Goal: Complete application form: Complete application form

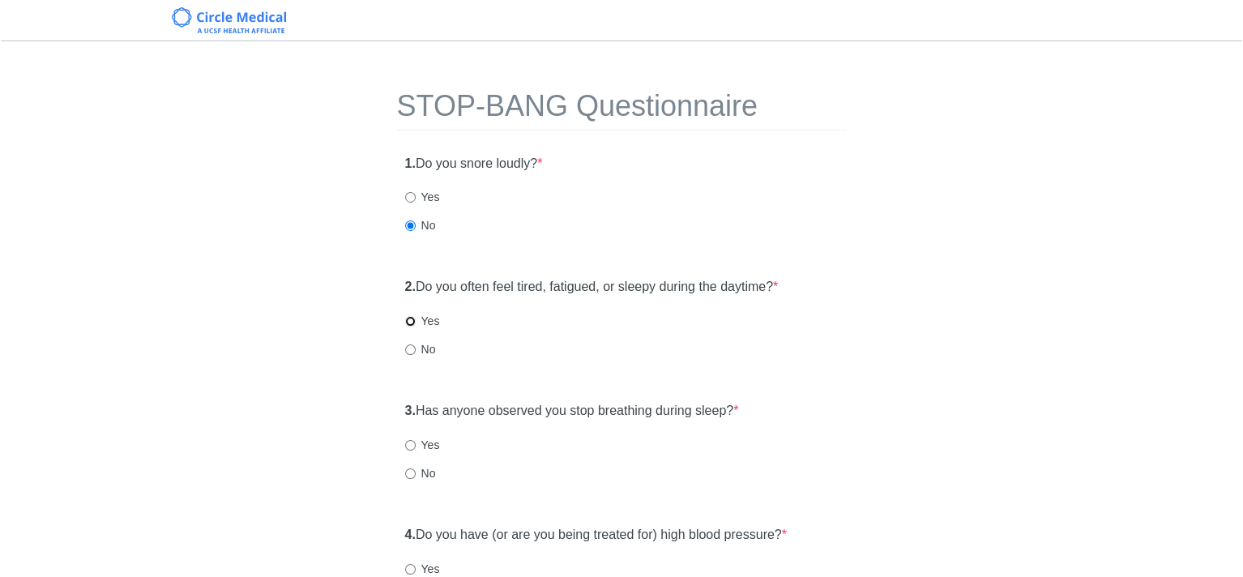
click at [409, 318] on input "Yes" at bounding box center [410, 321] width 11 height 11
radio input "true"
click at [407, 469] on input "No" at bounding box center [410, 473] width 11 height 11
radio input "true"
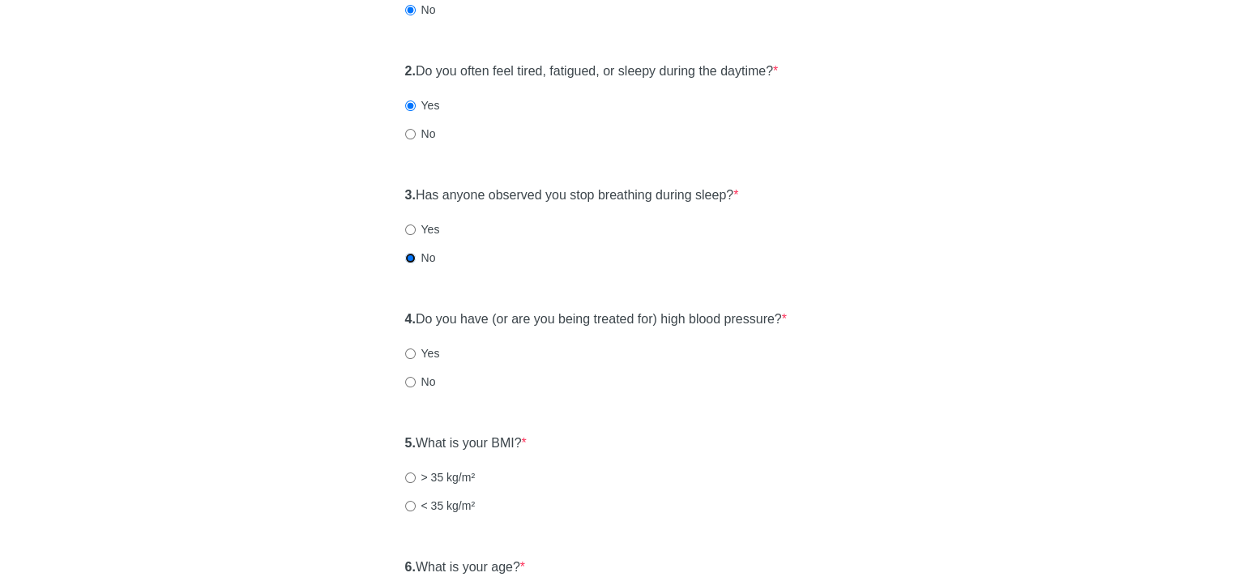
scroll to position [243, 0]
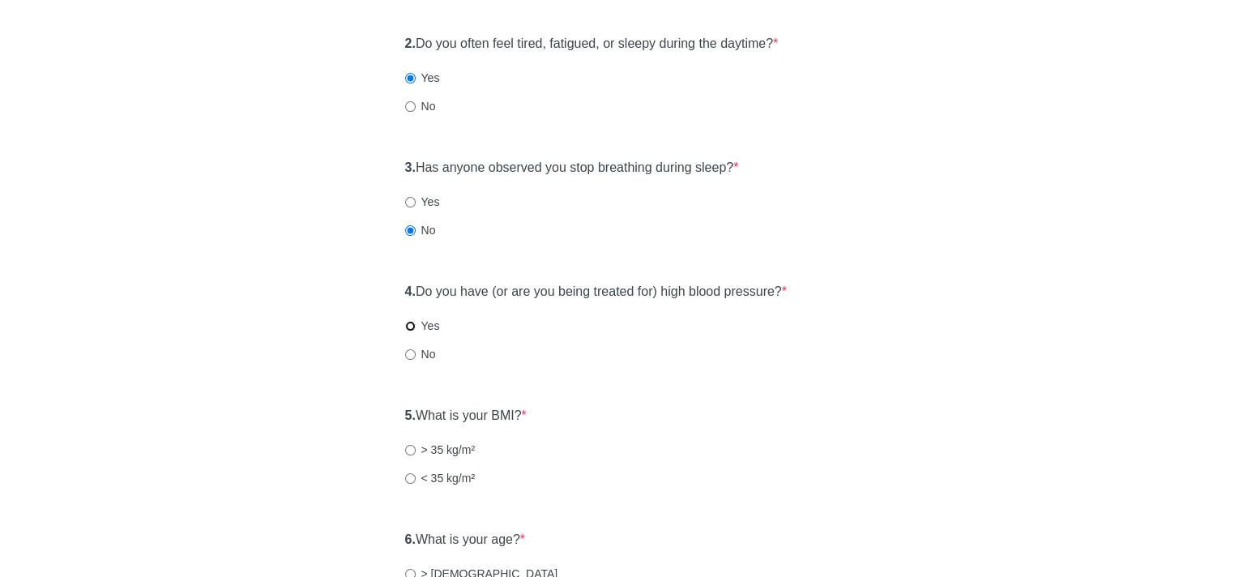
click at [407, 325] on input "Yes" at bounding box center [410, 326] width 11 height 11
radio input "true"
click at [407, 476] on input "< 35 kg/m²" at bounding box center [410, 478] width 11 height 11
radio input "true"
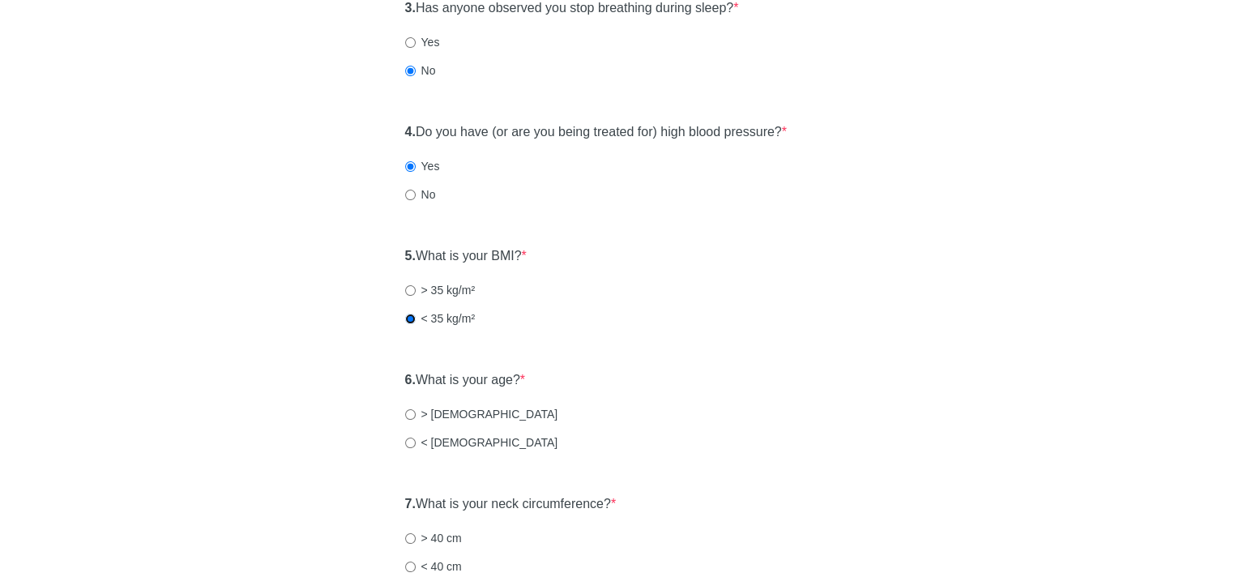
scroll to position [405, 0]
click at [408, 441] on input "< [DEMOGRAPHIC_DATA]" at bounding box center [410, 440] width 11 height 11
radio input "true"
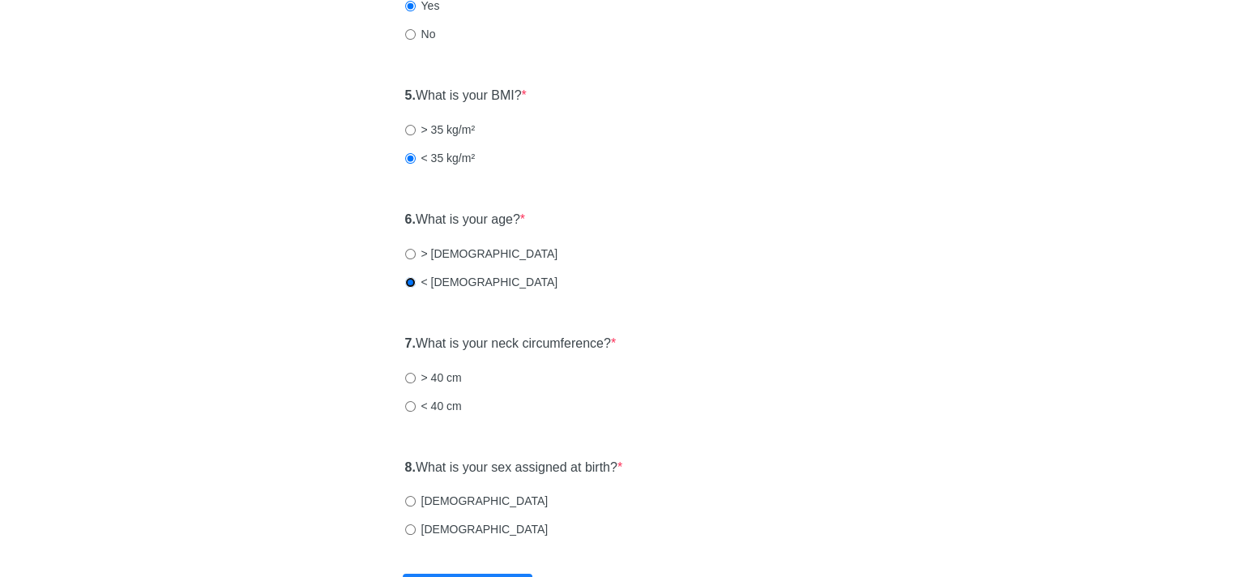
scroll to position [567, 0]
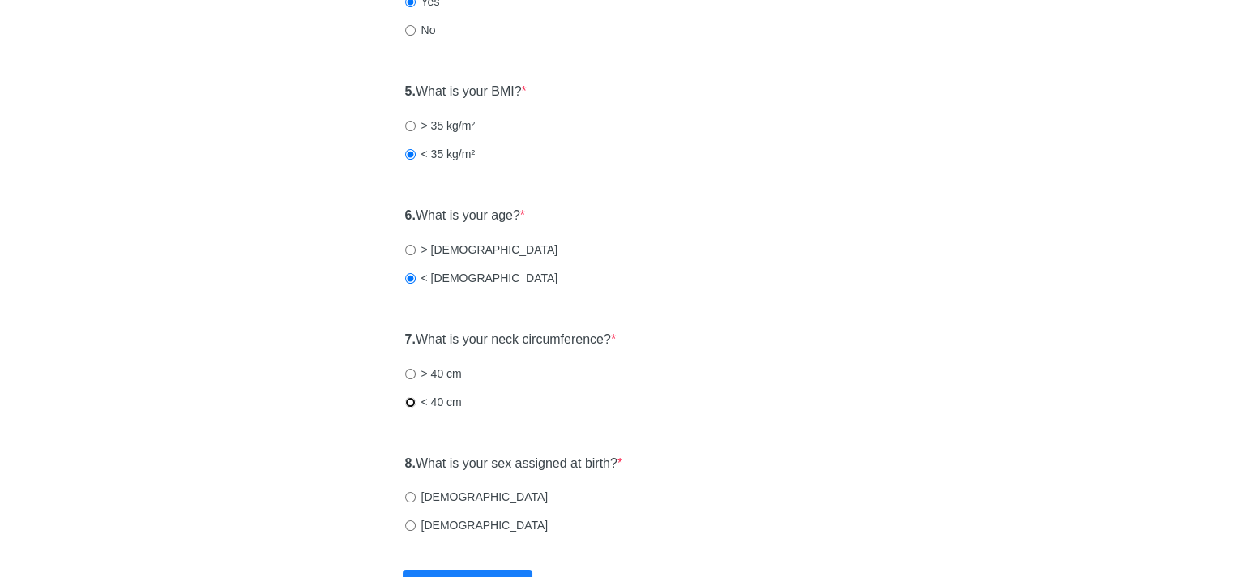
click at [410, 398] on input "< 40 cm" at bounding box center [410, 402] width 11 height 11
radio input "true"
click at [411, 496] on input "Male" at bounding box center [410, 497] width 11 height 11
radio input "true"
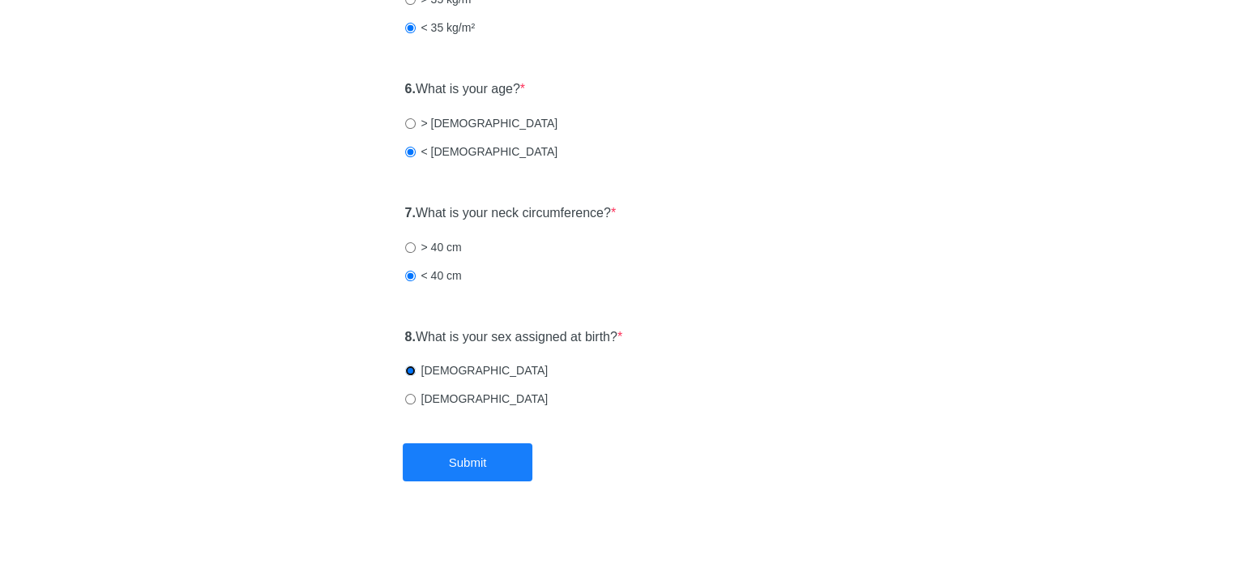
scroll to position [695, 0]
click at [475, 451] on button "Submit" at bounding box center [468, 461] width 130 height 38
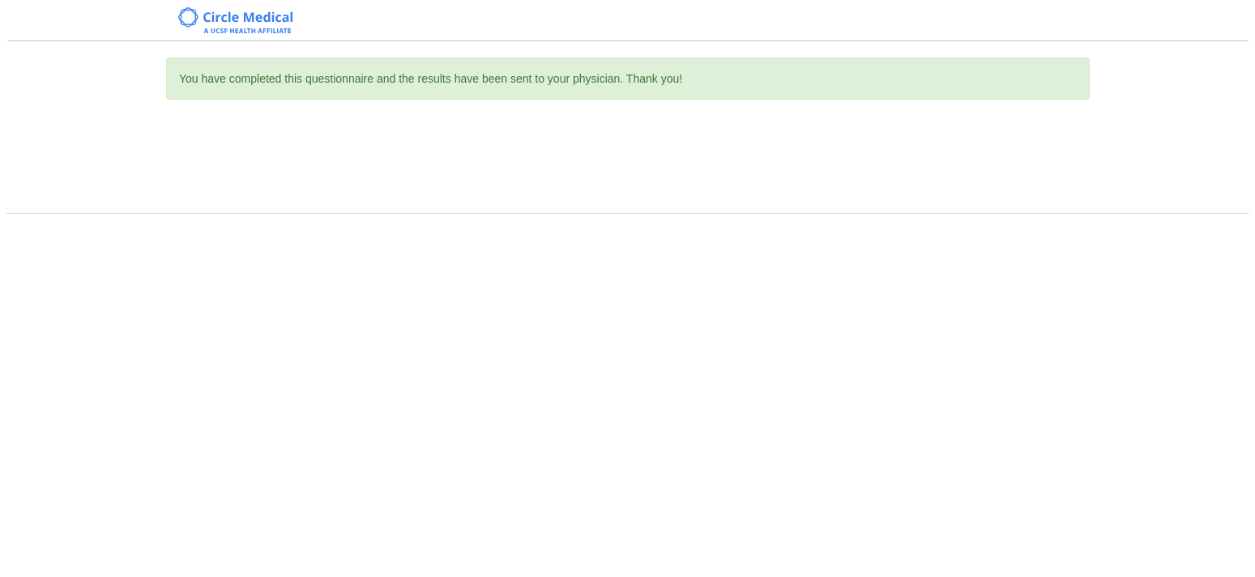
scroll to position [0, 0]
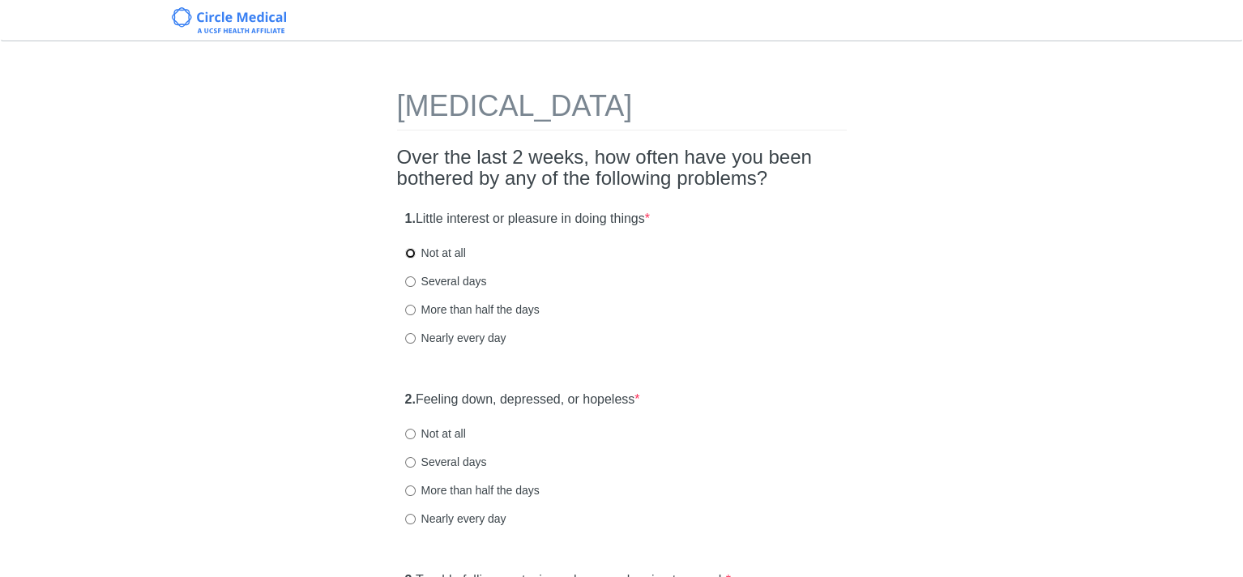
click at [408, 253] on input "Not at all" at bounding box center [410, 253] width 11 height 11
radio input "true"
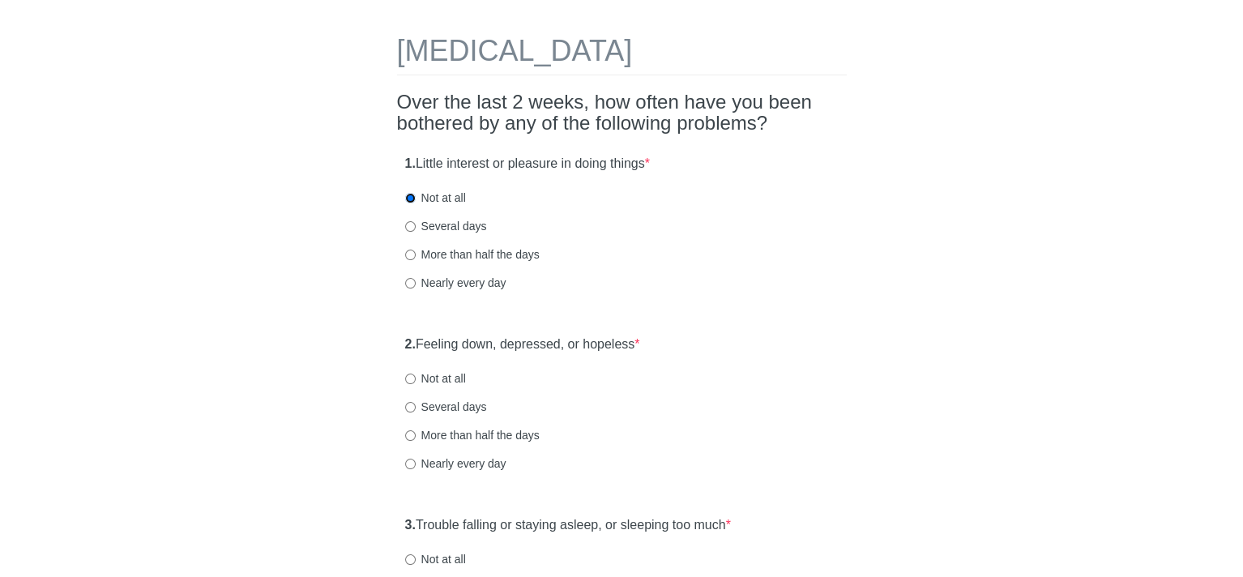
scroll to position [81, 0]
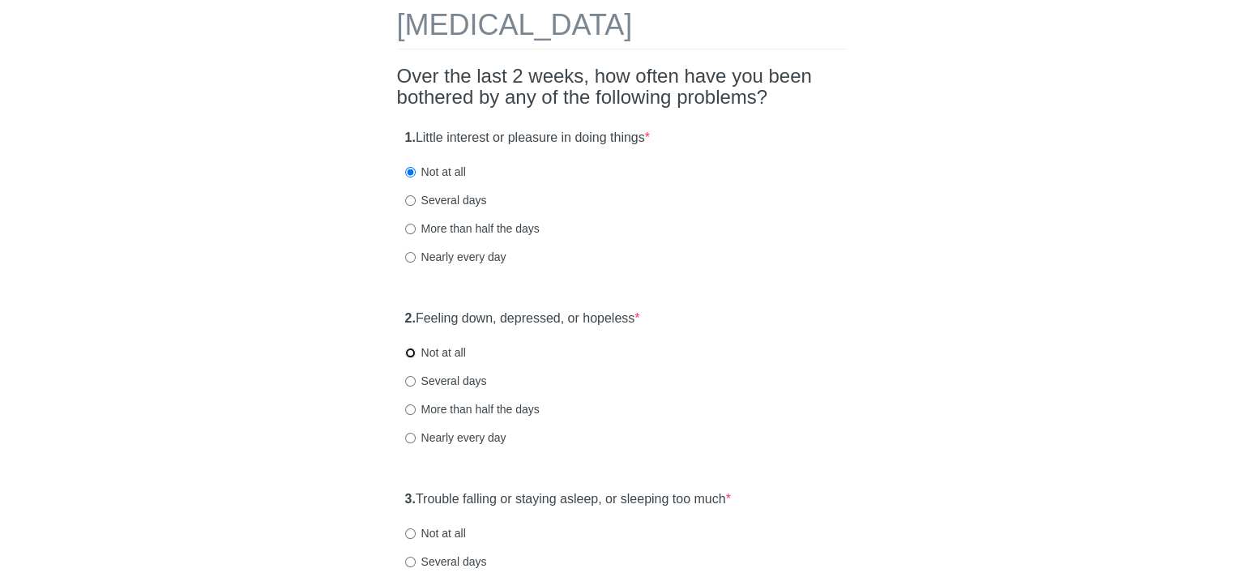
click at [408, 354] on input "Not at all" at bounding box center [410, 353] width 11 height 11
radio input "true"
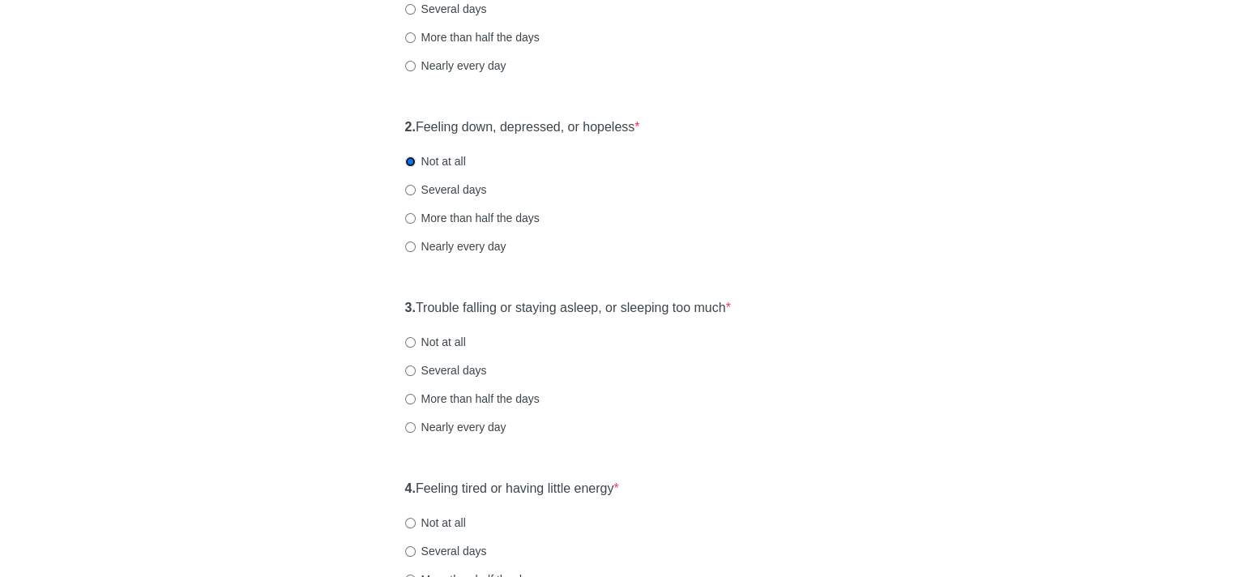
scroll to position [324, 0]
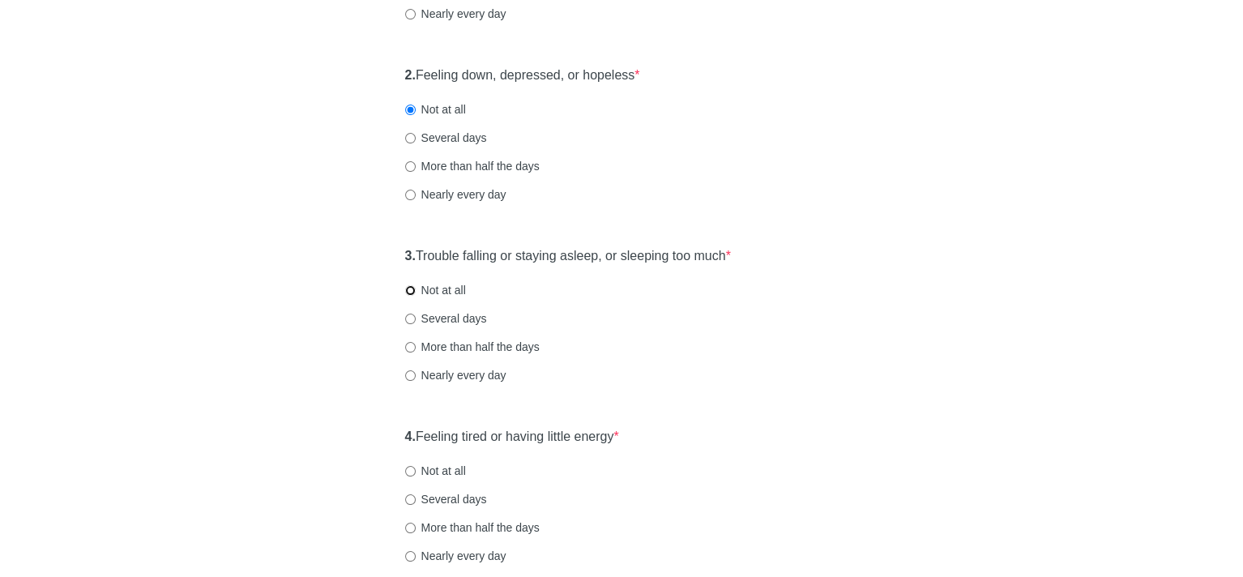
click at [408, 290] on input "Not at all" at bounding box center [410, 290] width 11 height 11
radio input "true"
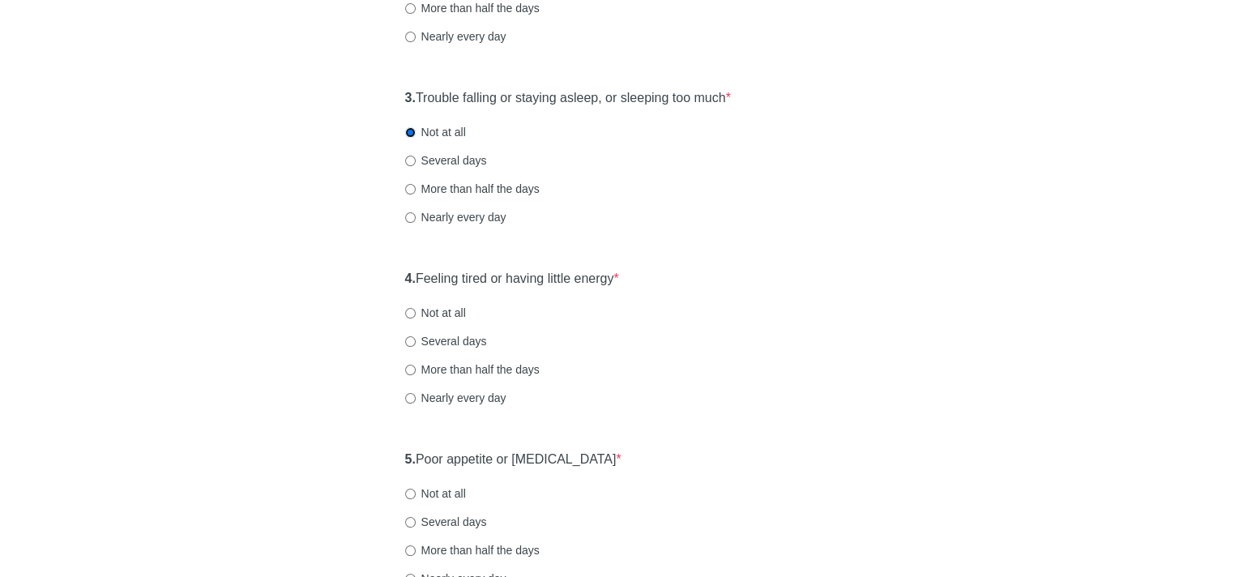
scroll to position [486, 0]
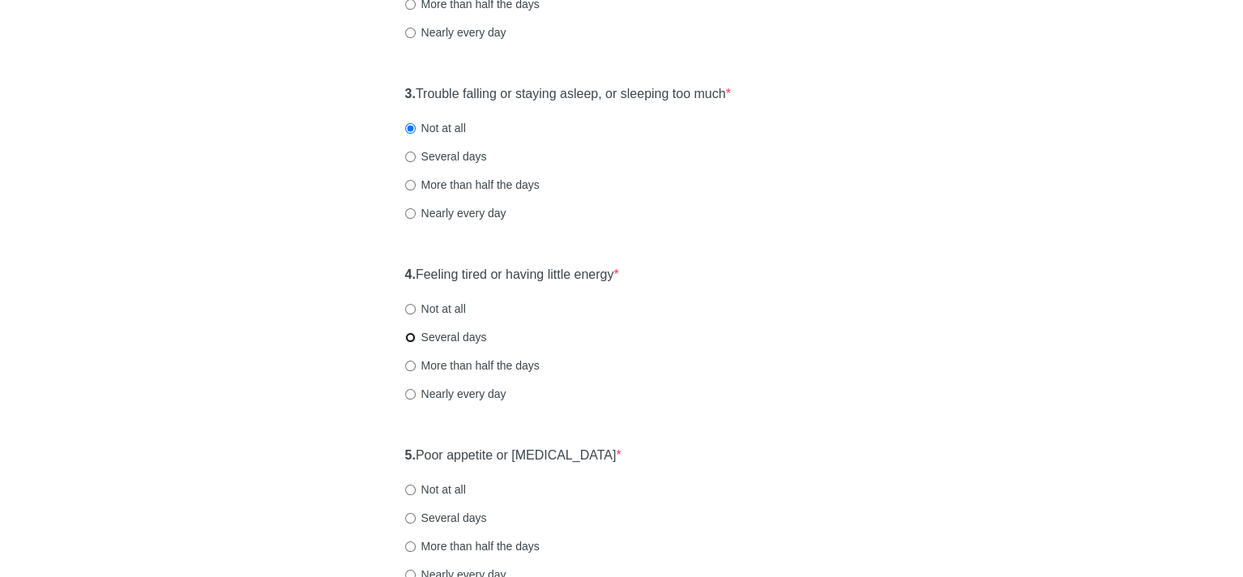
click at [408, 339] on input "Several days" at bounding box center [410, 337] width 11 height 11
radio input "true"
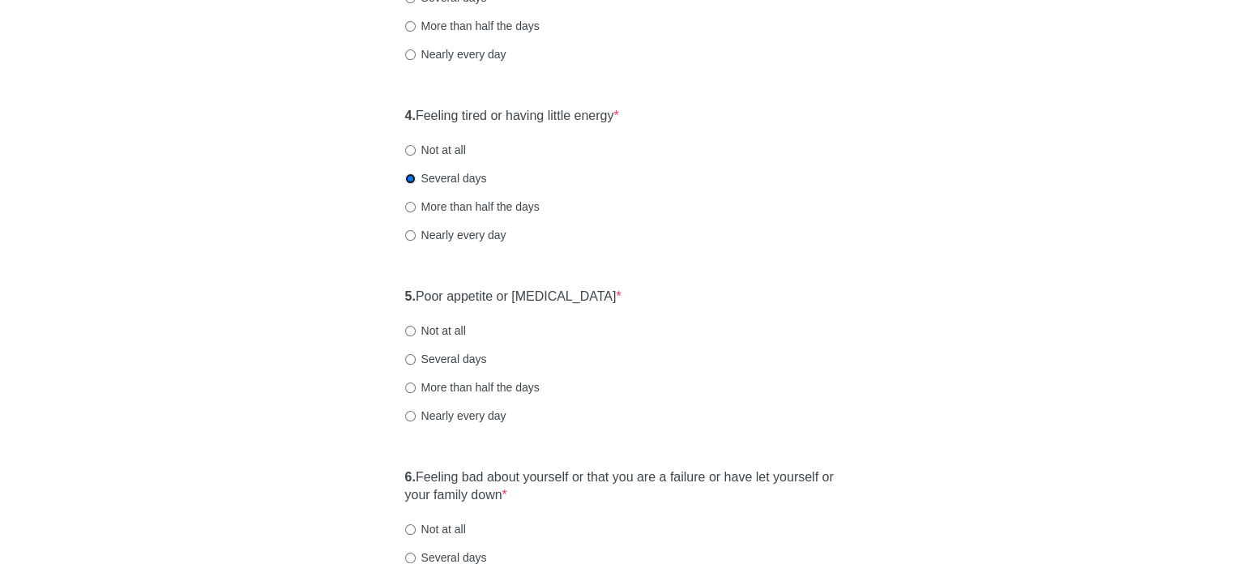
scroll to position [648, 0]
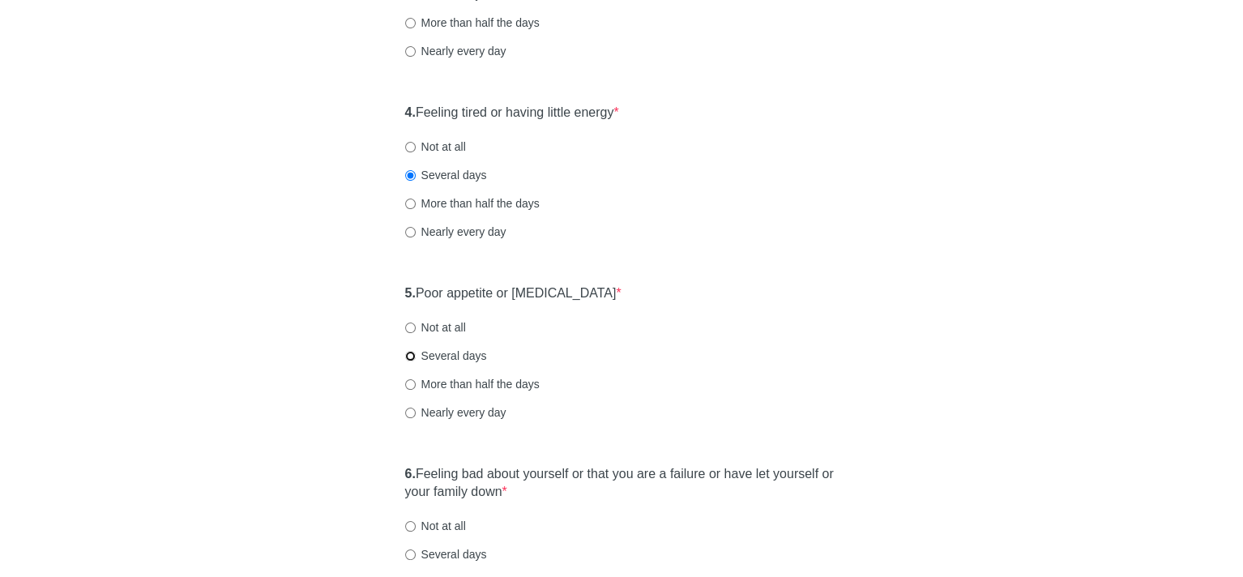
click at [407, 358] on input "Several days" at bounding box center [410, 356] width 11 height 11
radio input "true"
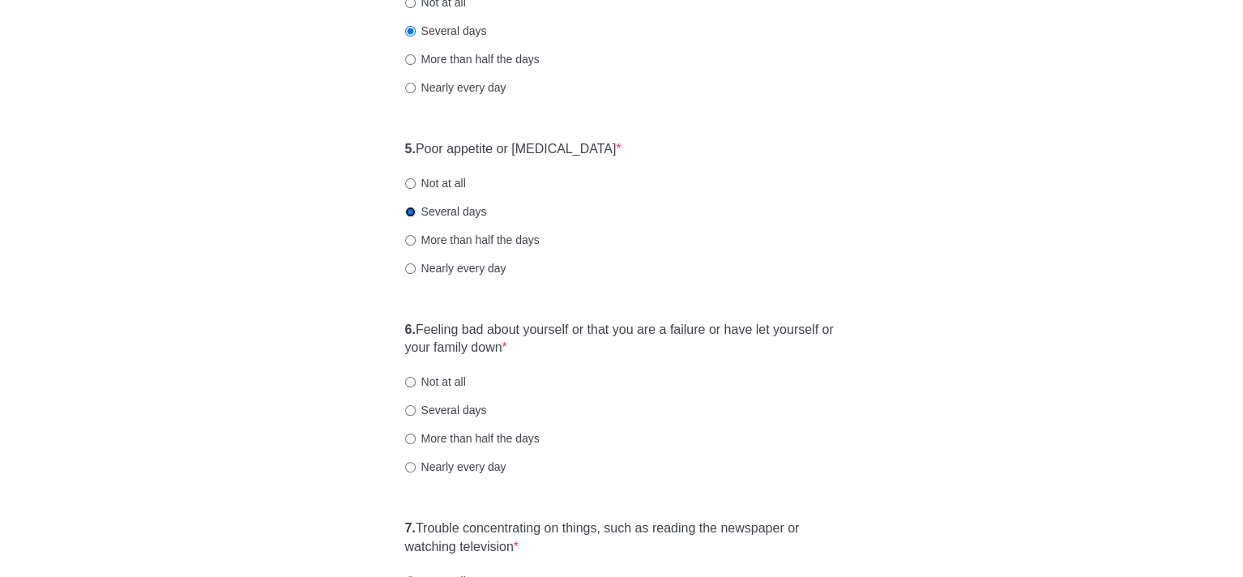
scroll to position [810, 0]
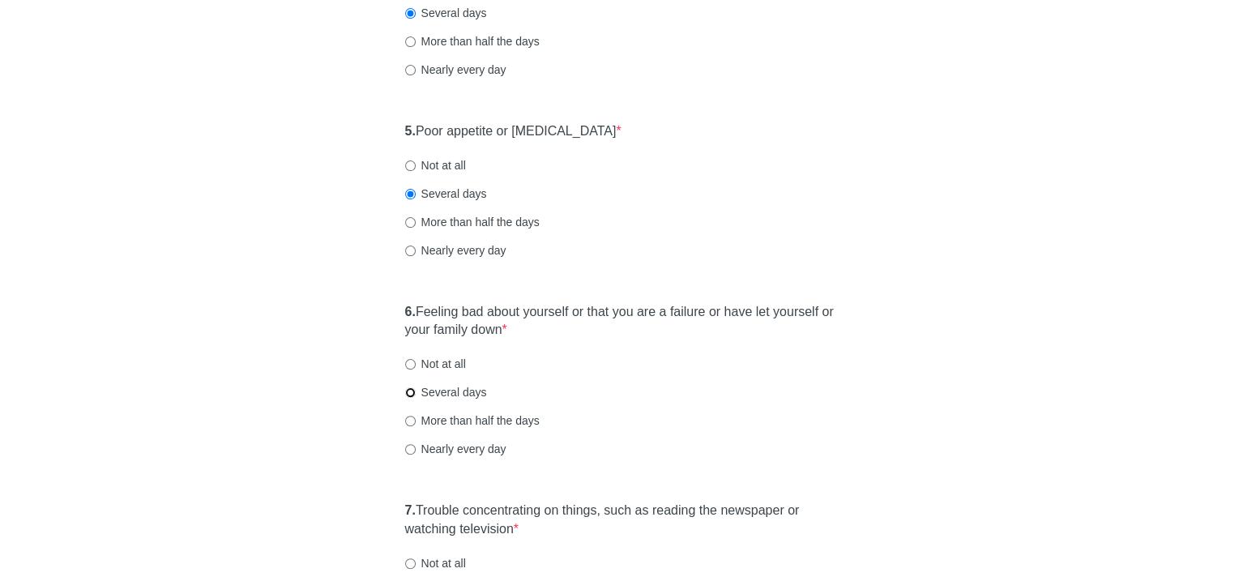
click at [407, 391] on input "Several days" at bounding box center [410, 392] width 11 height 11
radio input "true"
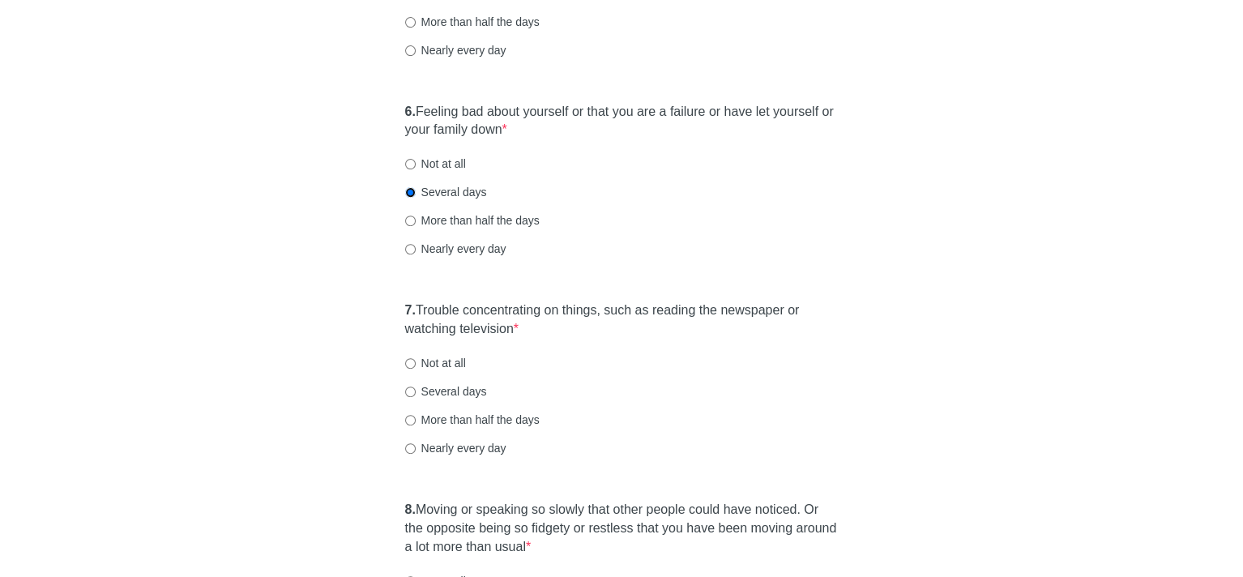
scroll to position [1053, 0]
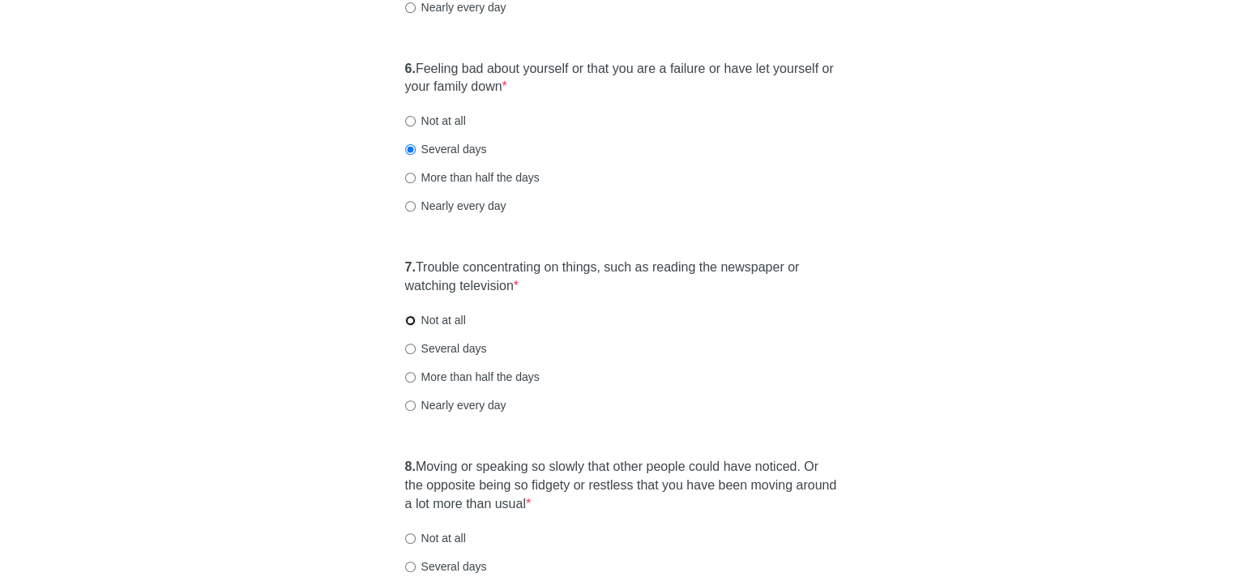
click at [409, 319] on input "Not at all" at bounding box center [410, 320] width 11 height 11
radio input "true"
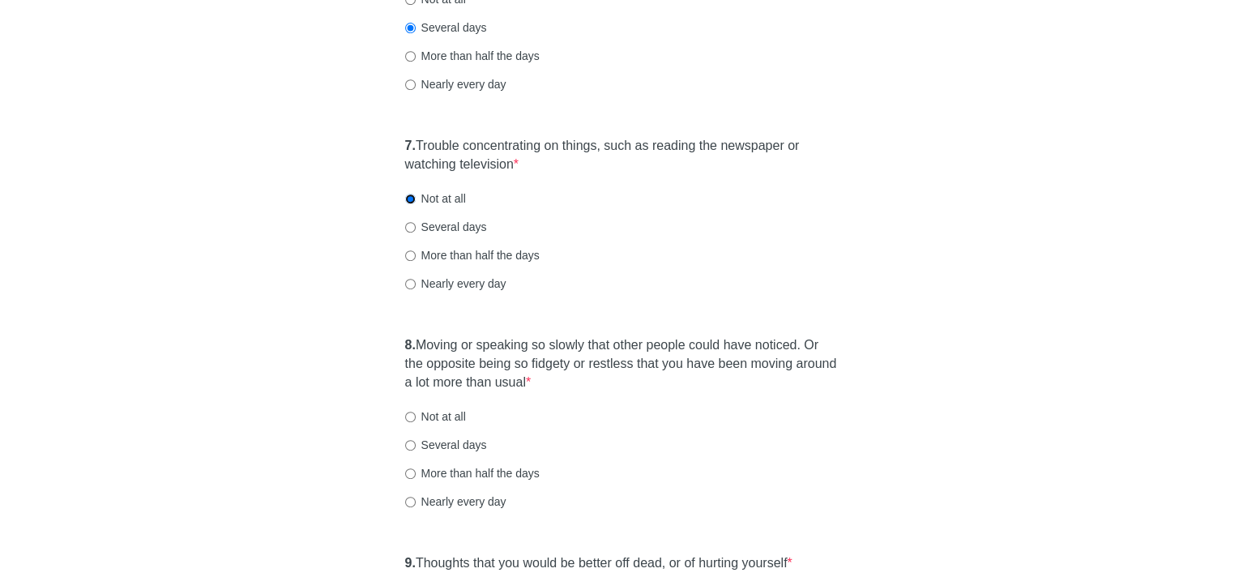
scroll to position [1215, 0]
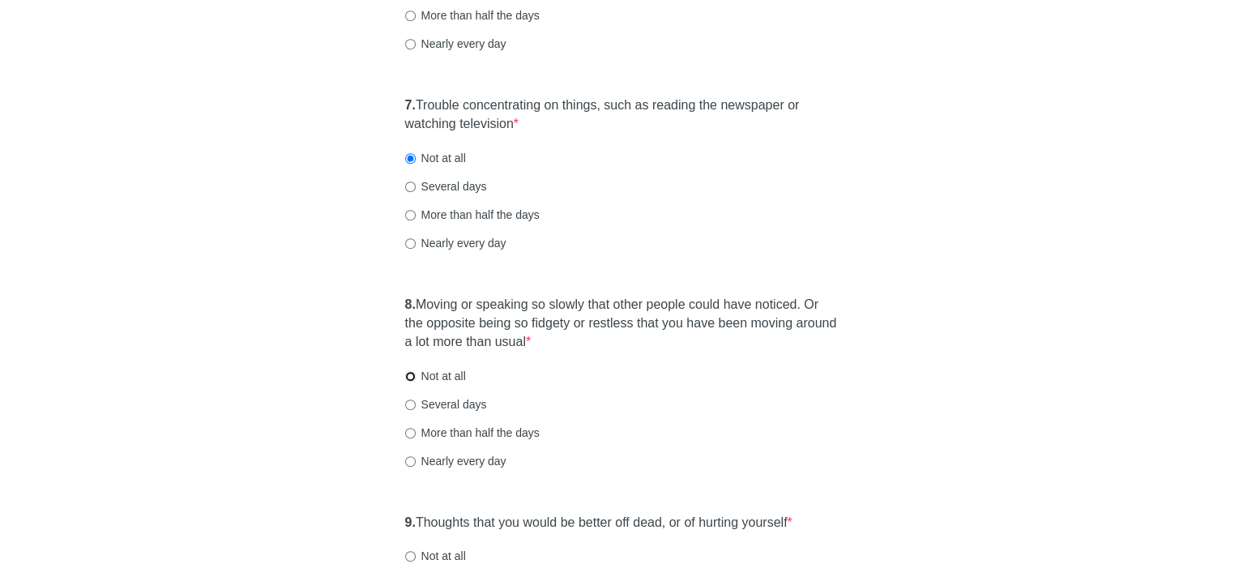
click at [407, 373] on input "Not at all" at bounding box center [410, 376] width 11 height 11
radio input "true"
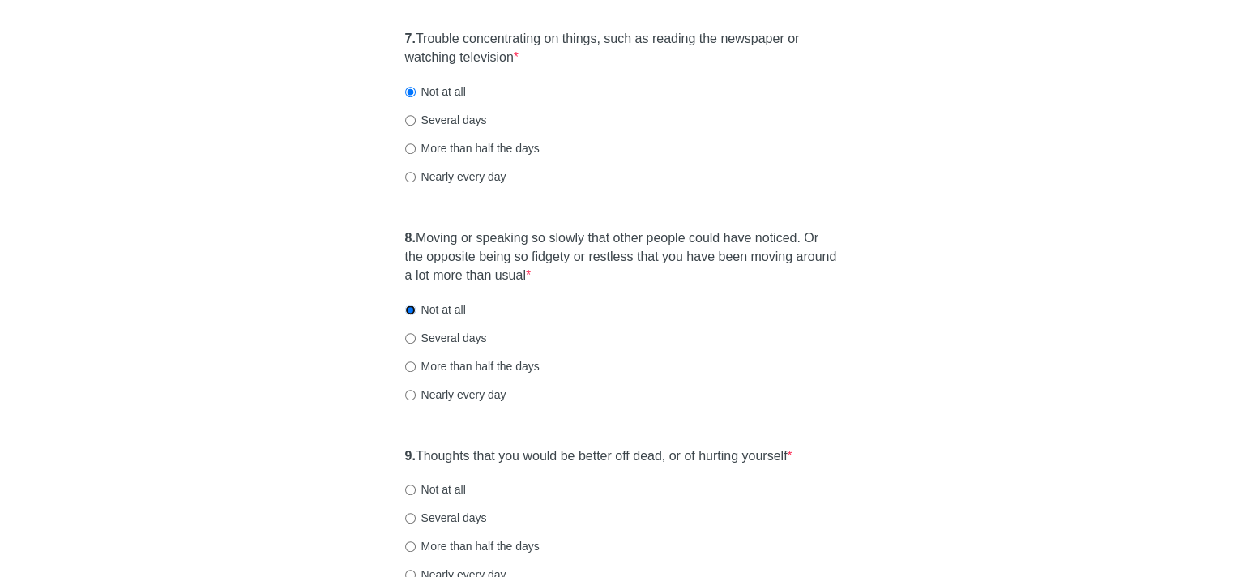
scroll to position [1378, 0]
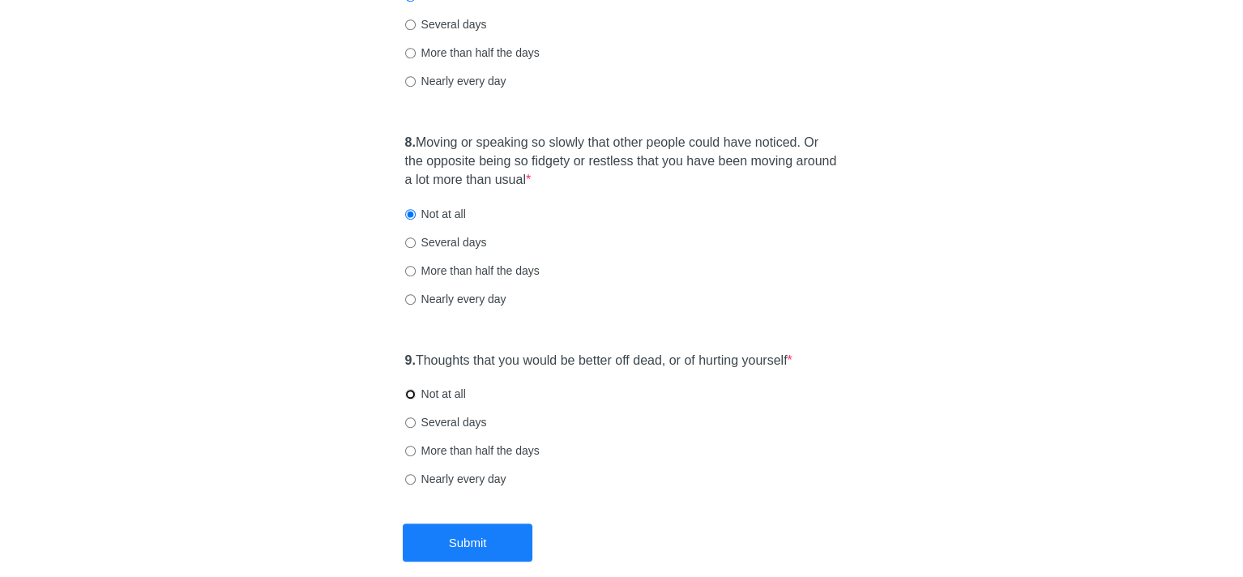
click at [407, 395] on input "Not at all" at bounding box center [410, 394] width 11 height 11
radio input "true"
click at [459, 536] on button "Submit" at bounding box center [468, 542] width 130 height 38
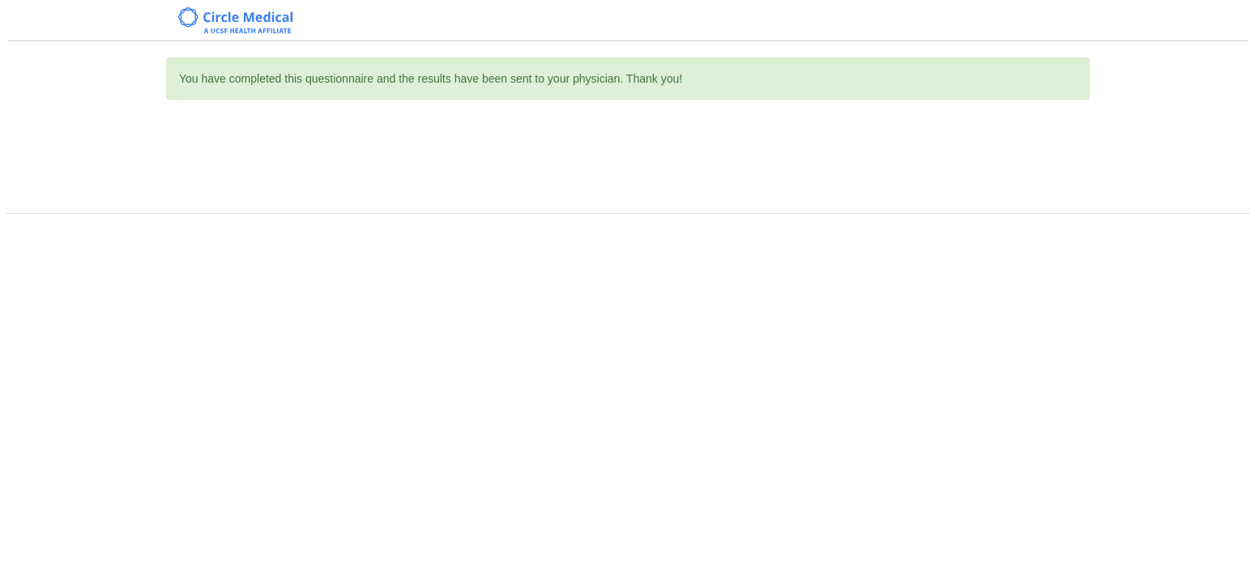
scroll to position [0, 0]
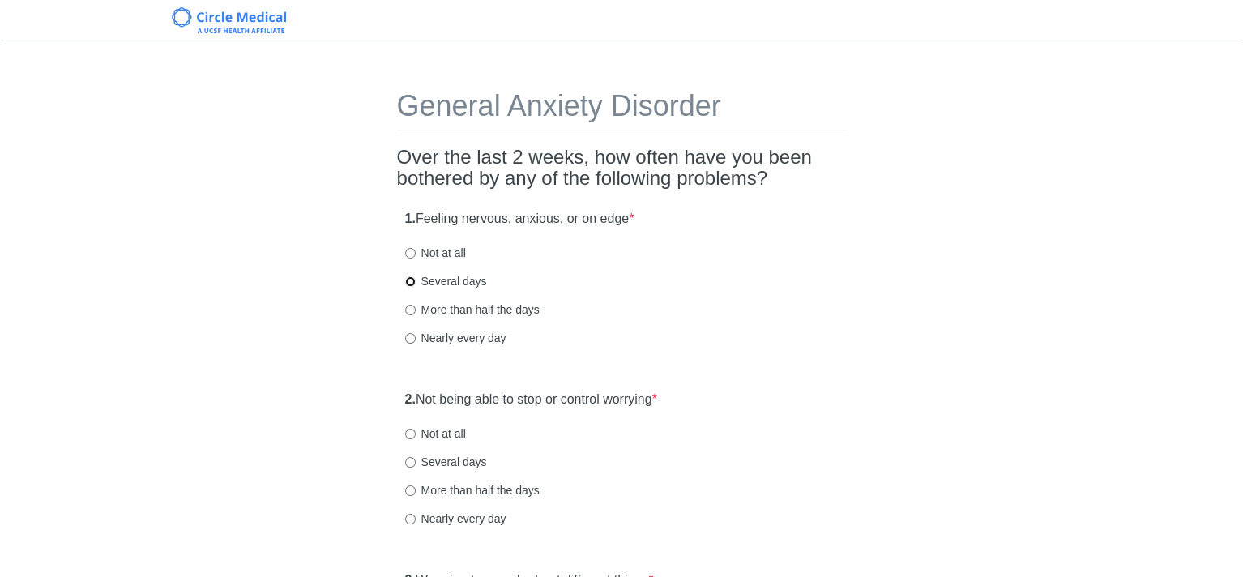
click at [407, 280] on input "Several days" at bounding box center [410, 281] width 11 height 11
radio input "true"
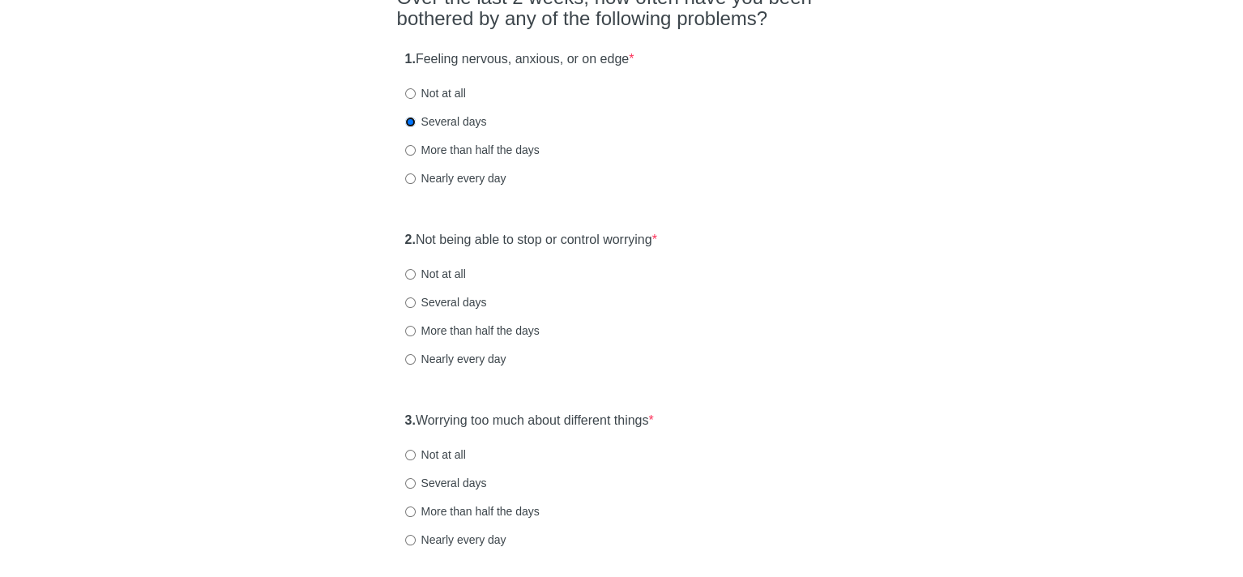
scroll to position [162, 0]
click at [407, 304] on input "Several days" at bounding box center [410, 300] width 11 height 11
radio input "true"
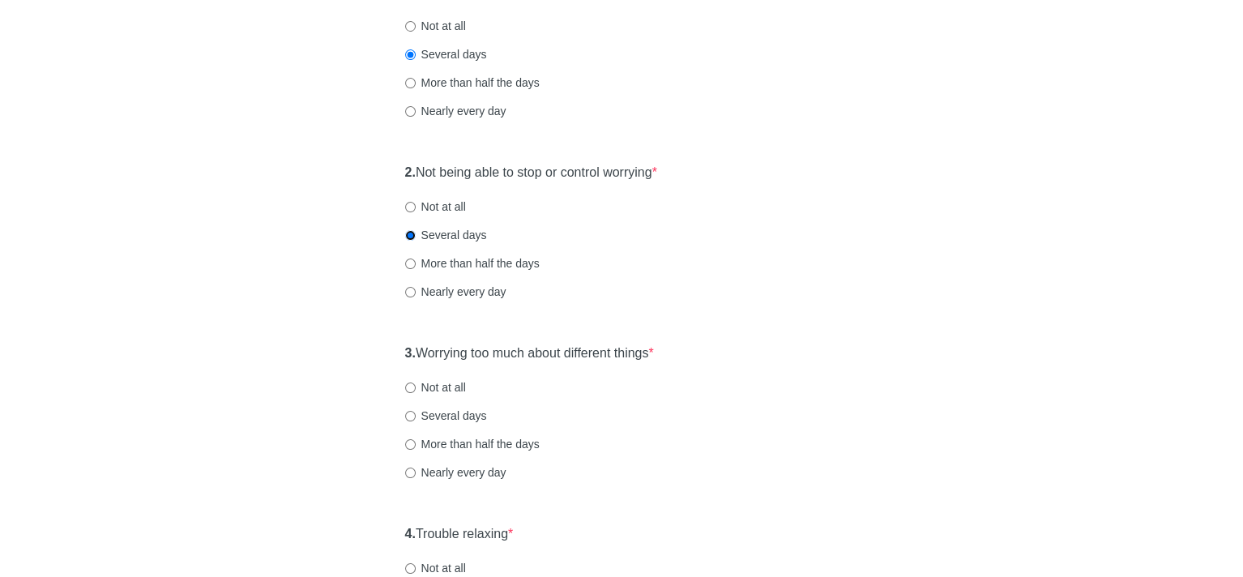
scroll to position [405, 0]
click at [408, 237] on input "Several days" at bounding box center [410, 238] width 11 height 11
radio input "true"
click at [410, 416] on input "Several days" at bounding box center [410, 418] width 11 height 11
radio input "true"
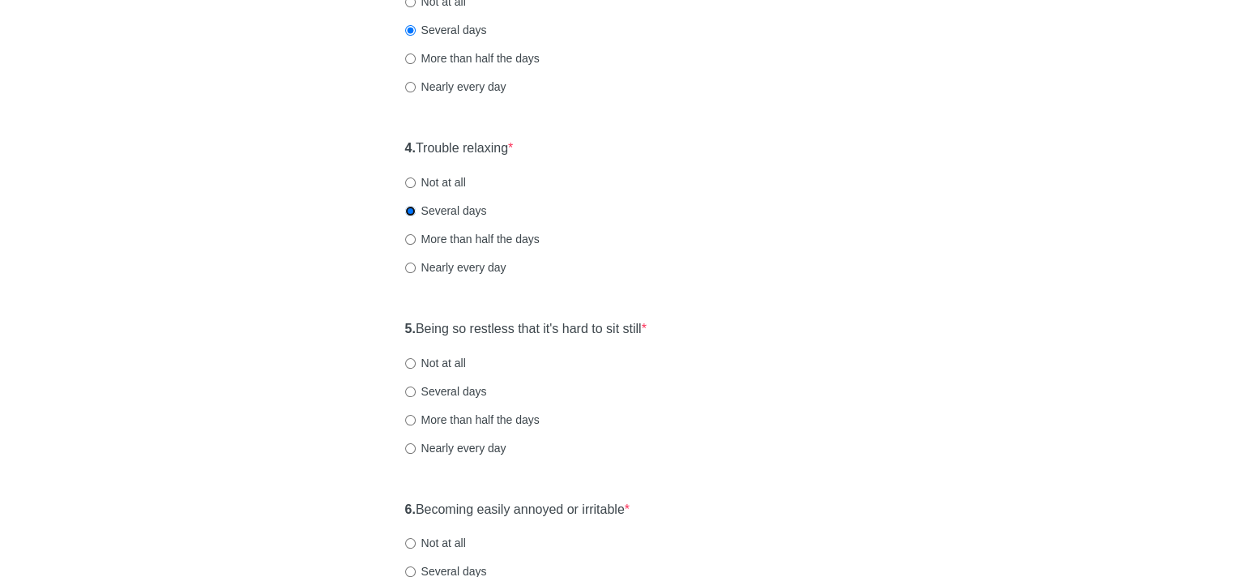
scroll to position [648, 0]
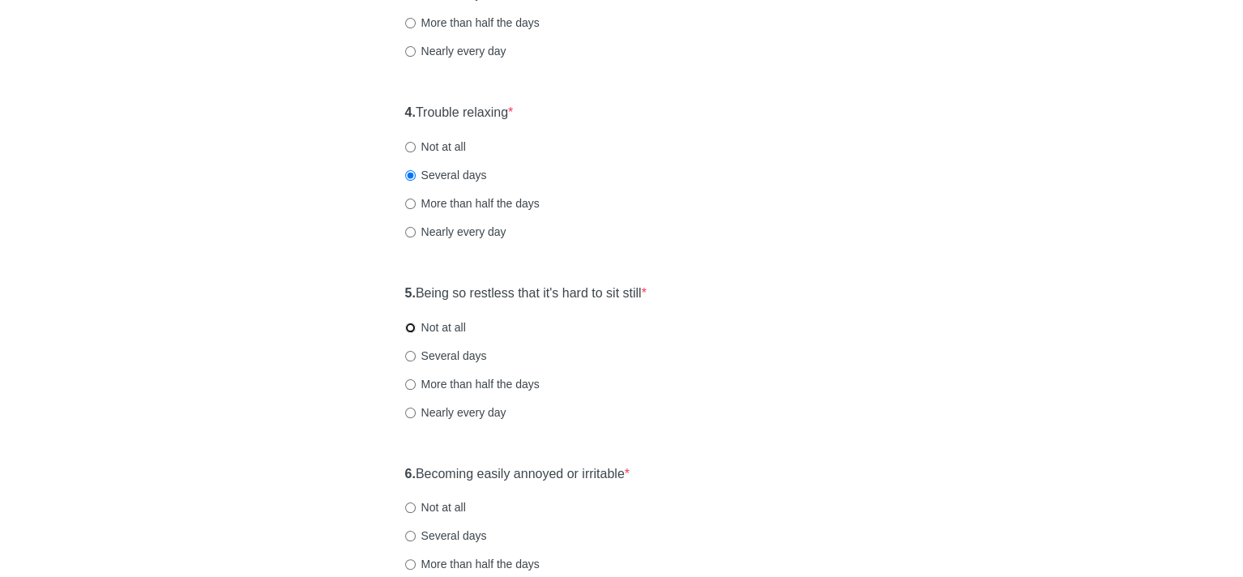
click at [410, 327] on input "Not at all" at bounding box center [410, 328] width 11 height 11
radio input "true"
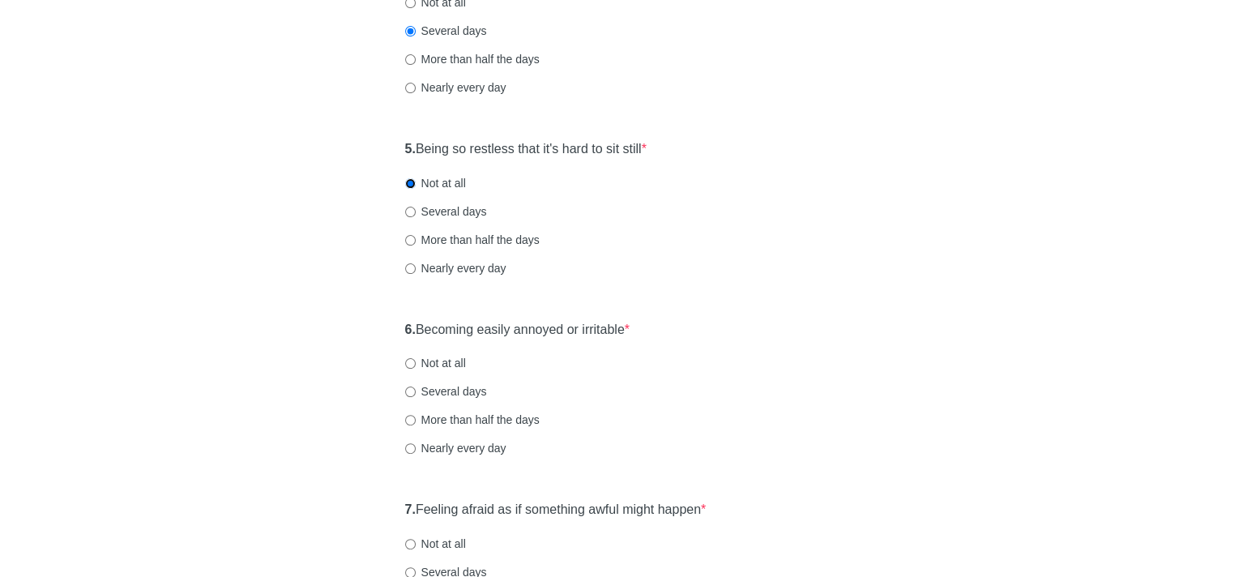
scroll to position [810, 0]
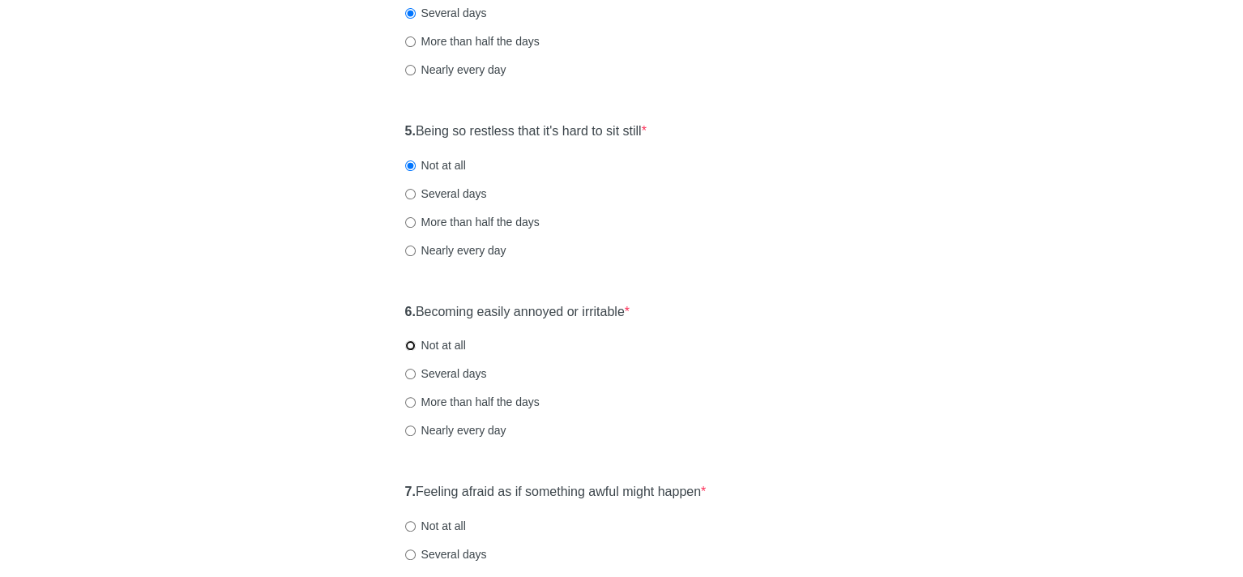
click at [408, 345] on input "Not at all" at bounding box center [410, 345] width 11 height 11
radio input "true"
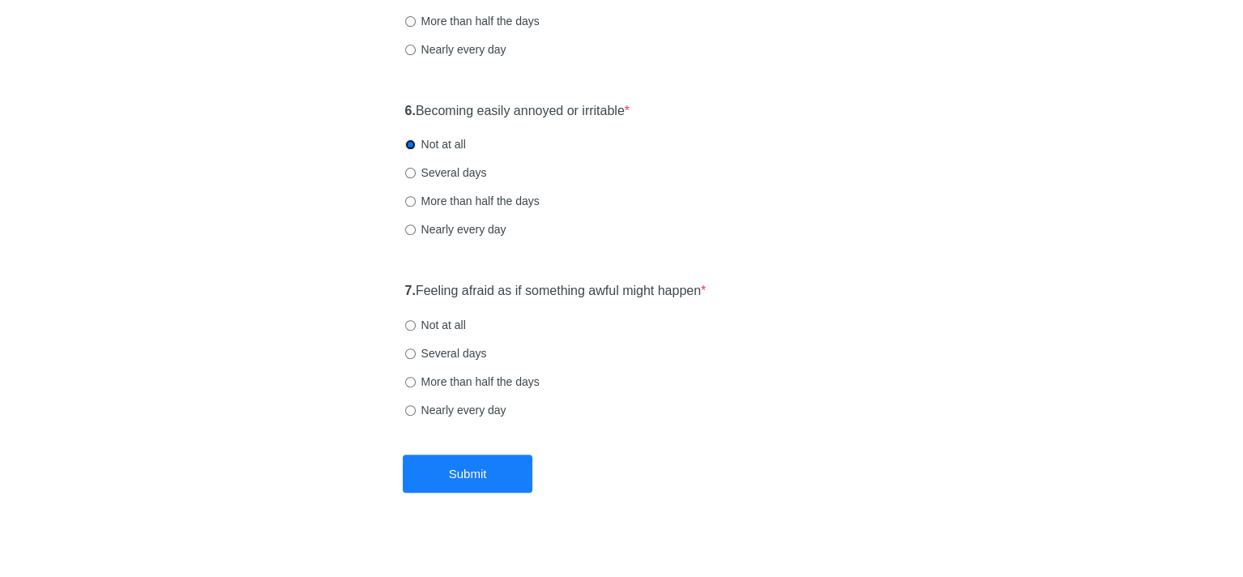
scroll to position [1024, 0]
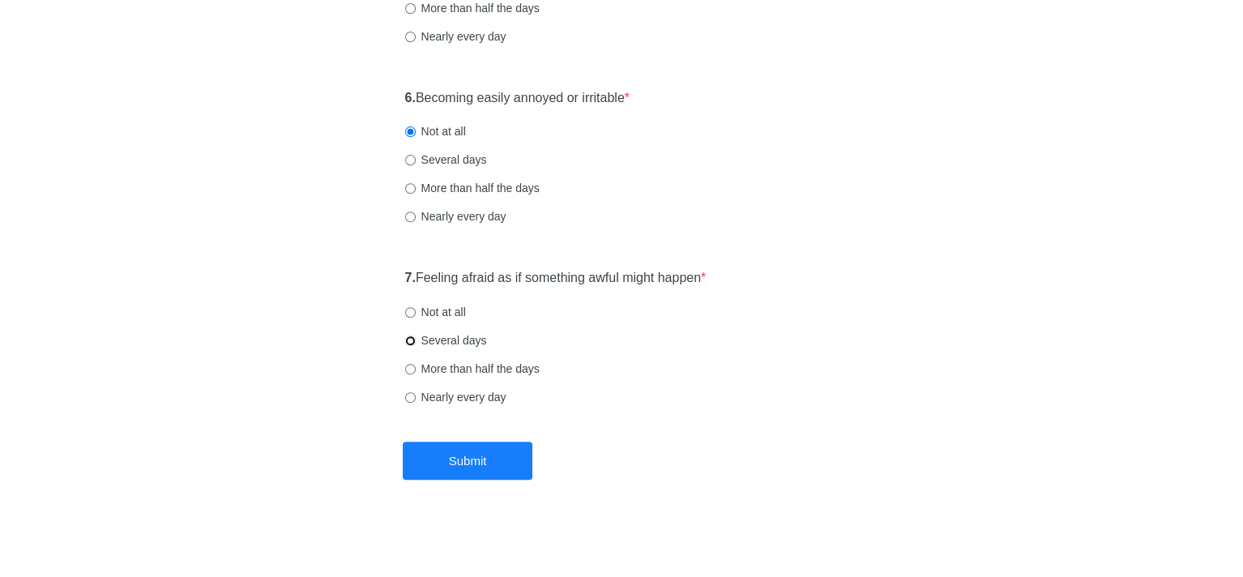
click at [406, 340] on input "Several days" at bounding box center [410, 340] width 11 height 11
radio input "true"
click at [489, 456] on button "Submit" at bounding box center [468, 461] width 130 height 38
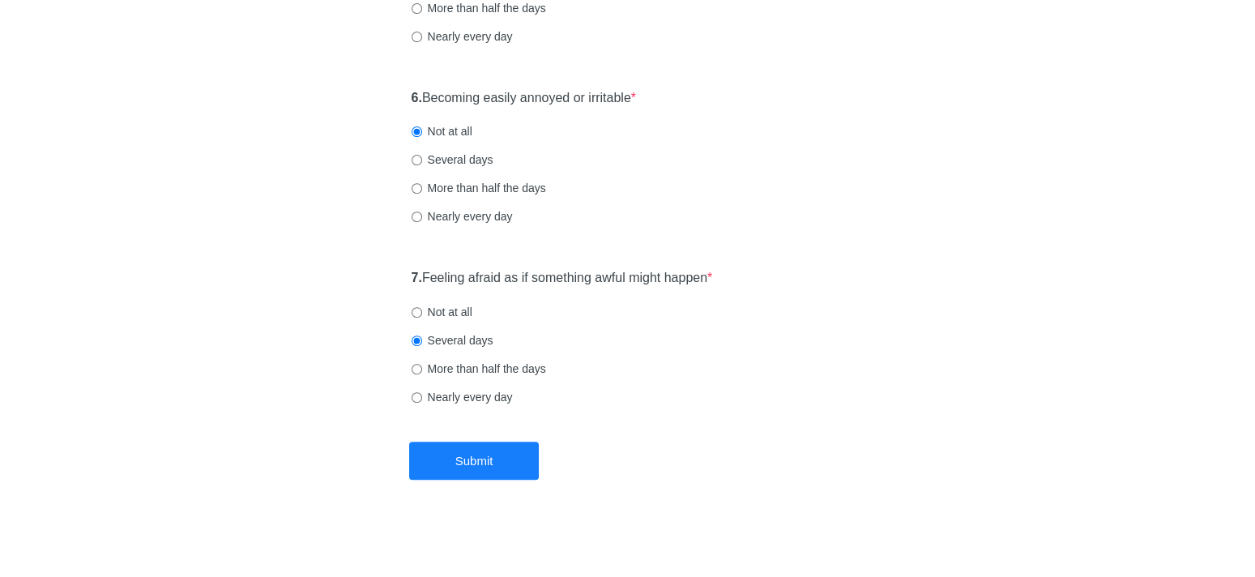
scroll to position [0, 0]
